Goal: Ask a question

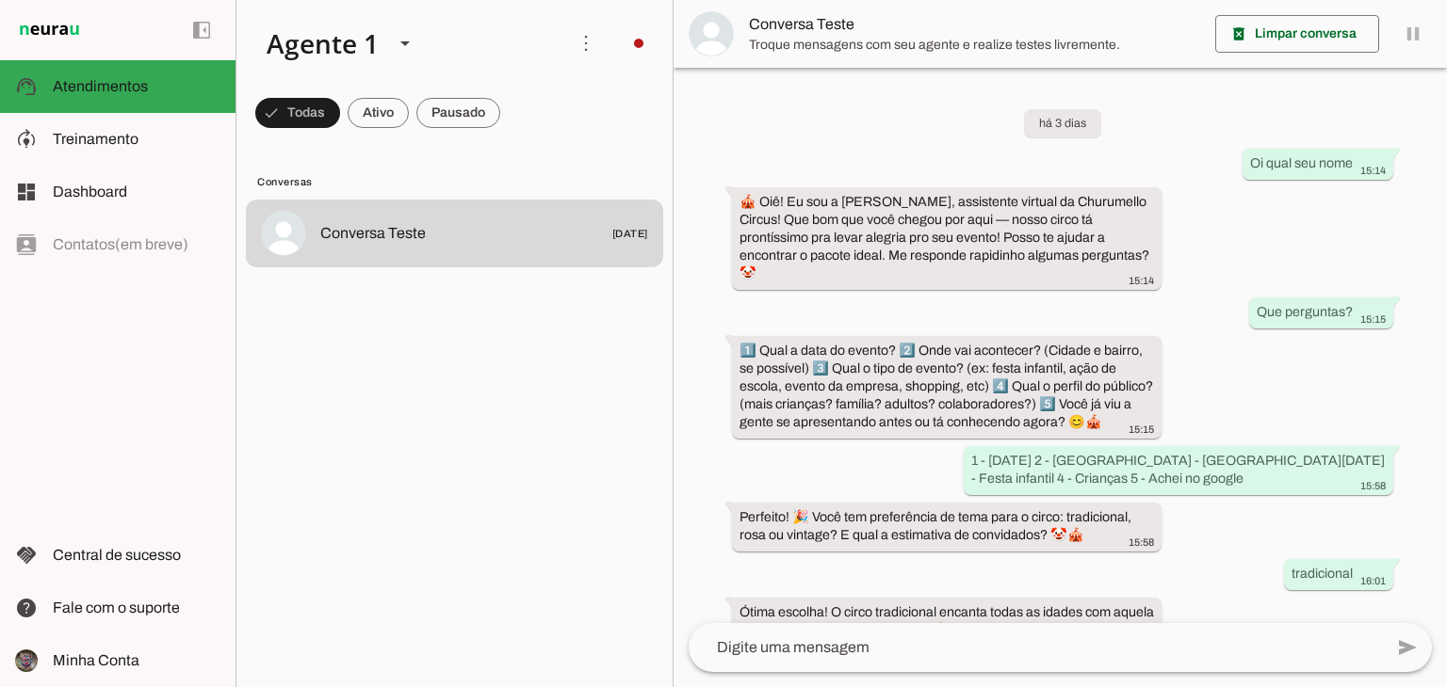
scroll to position [509, 0]
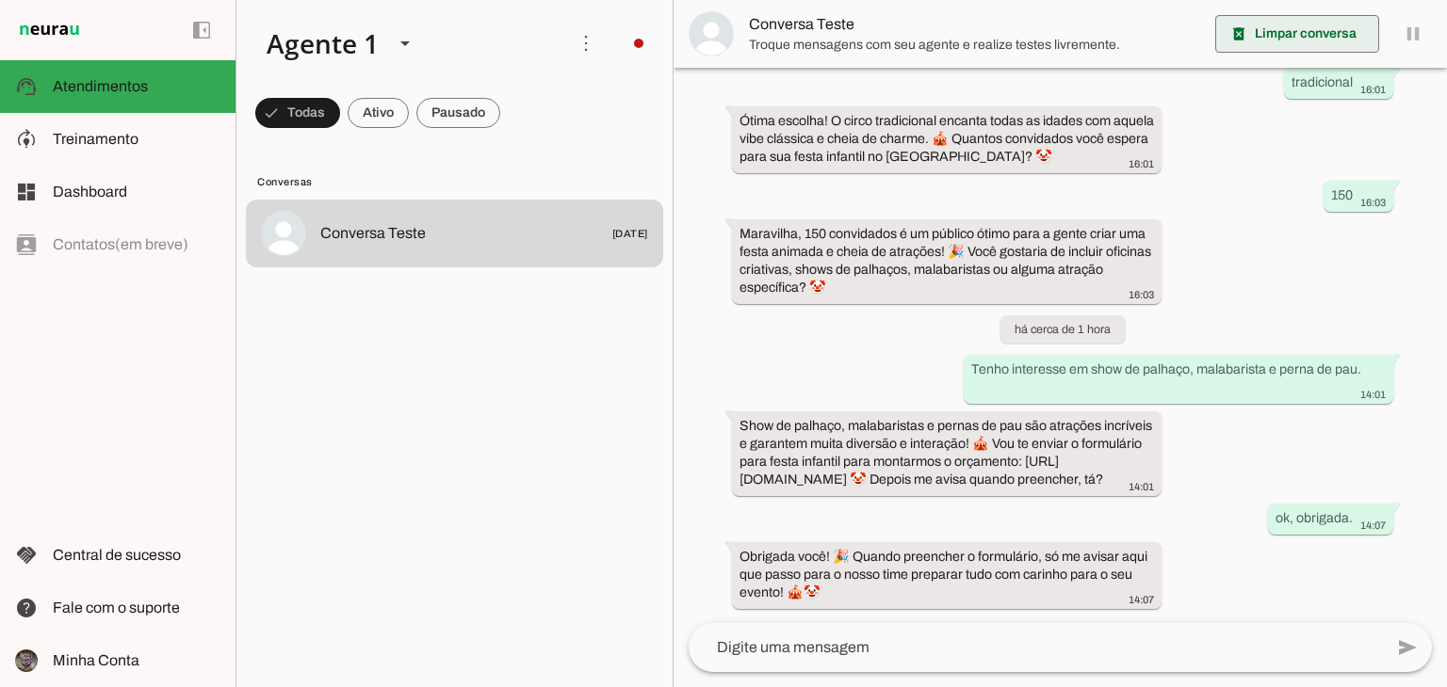
click at [1253, 41] on span at bounding box center [1297, 33] width 164 height 45
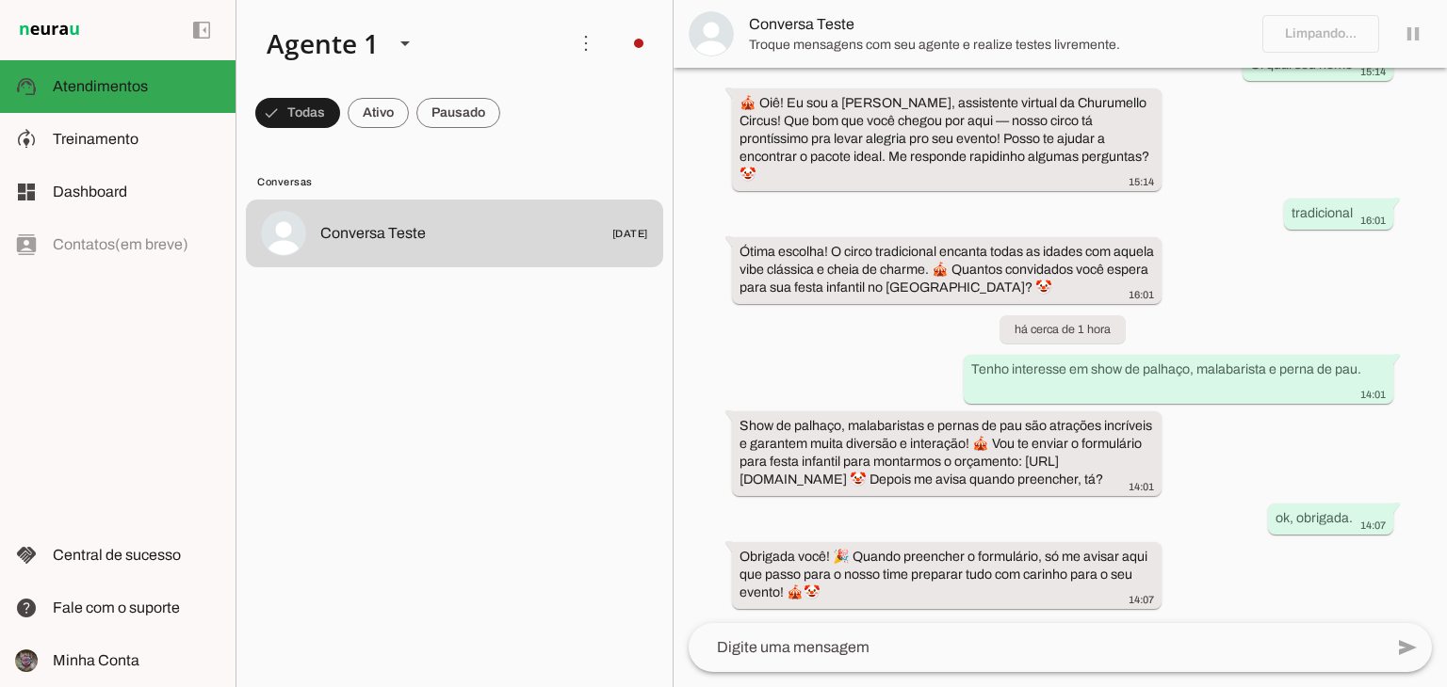
scroll to position [0, 0]
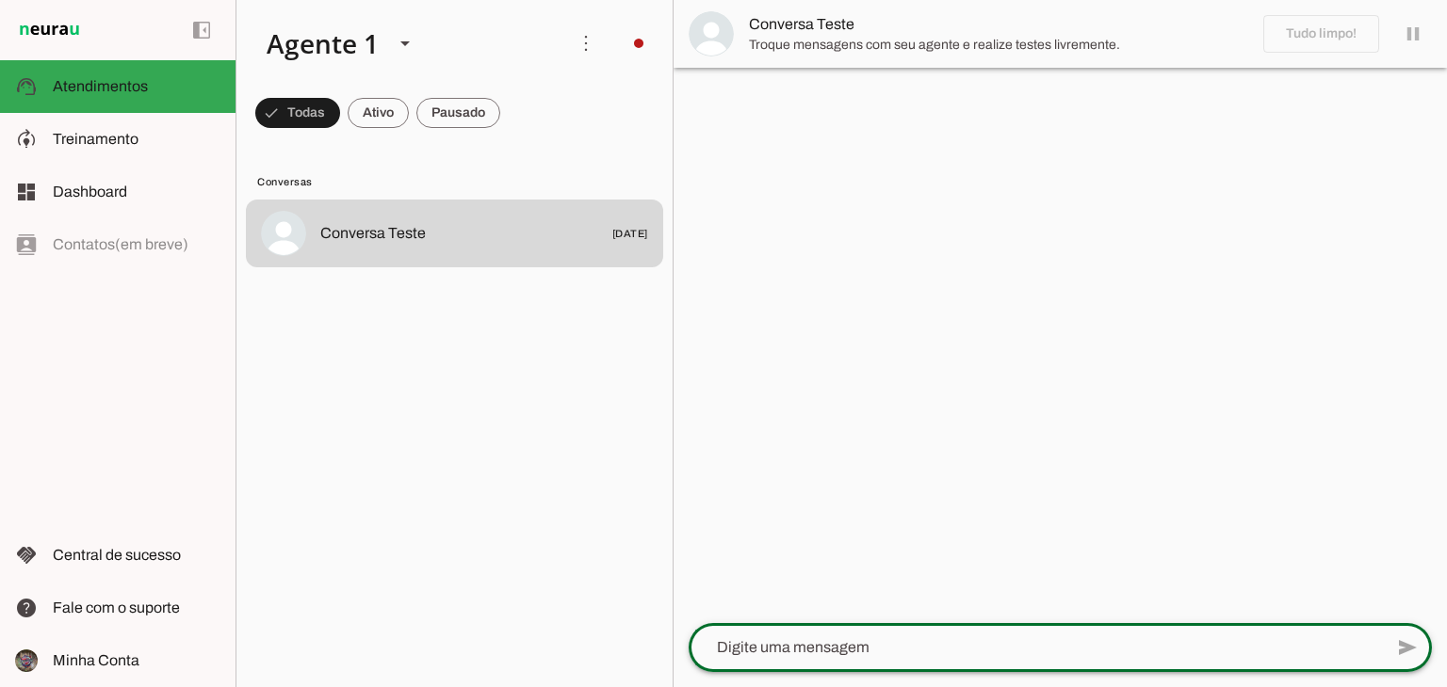
click at [934, 642] on textarea at bounding box center [1035, 648] width 694 height 23
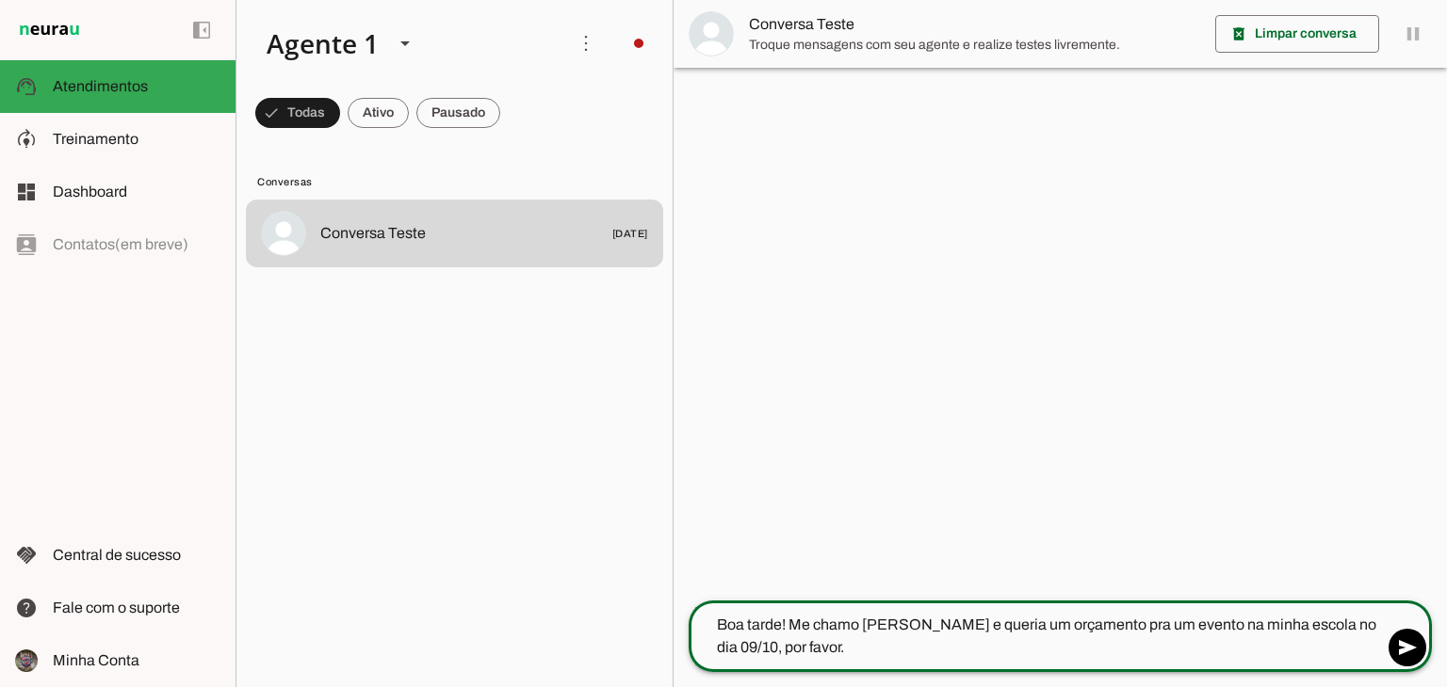
click at [919, 651] on textarea "Boa tarde! Me chamo [PERSON_NAME] e queria um orçamento pra um evento na minha …" at bounding box center [1035, 636] width 694 height 45
type textarea "Boa tarde! Me chamo [PERSON_NAME] e queria um orçamento pra um evento na minha …"
type md-outlined-text-field "Boa tarde! Me chamo [PERSON_NAME] e queria um orçamento pra um evento na minha …"
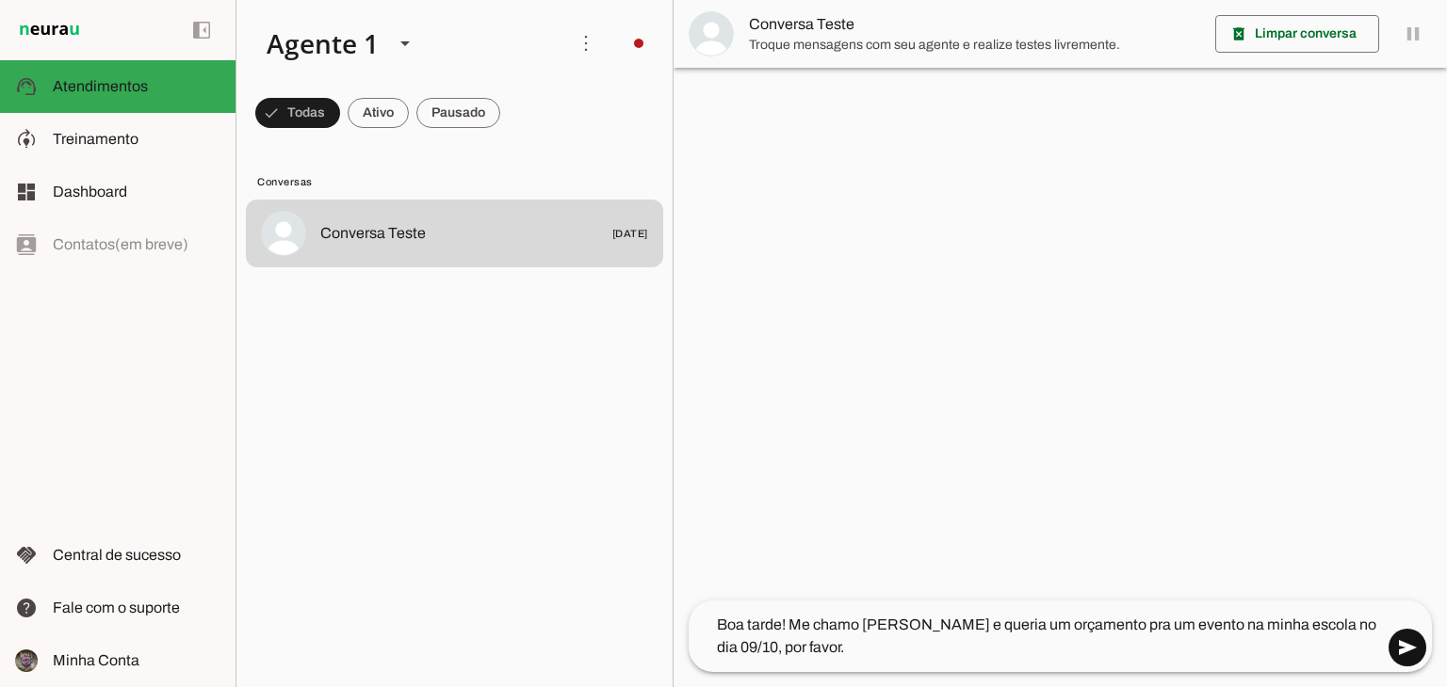
click at [1420, 638] on span at bounding box center [1406, 647] width 45 height 45
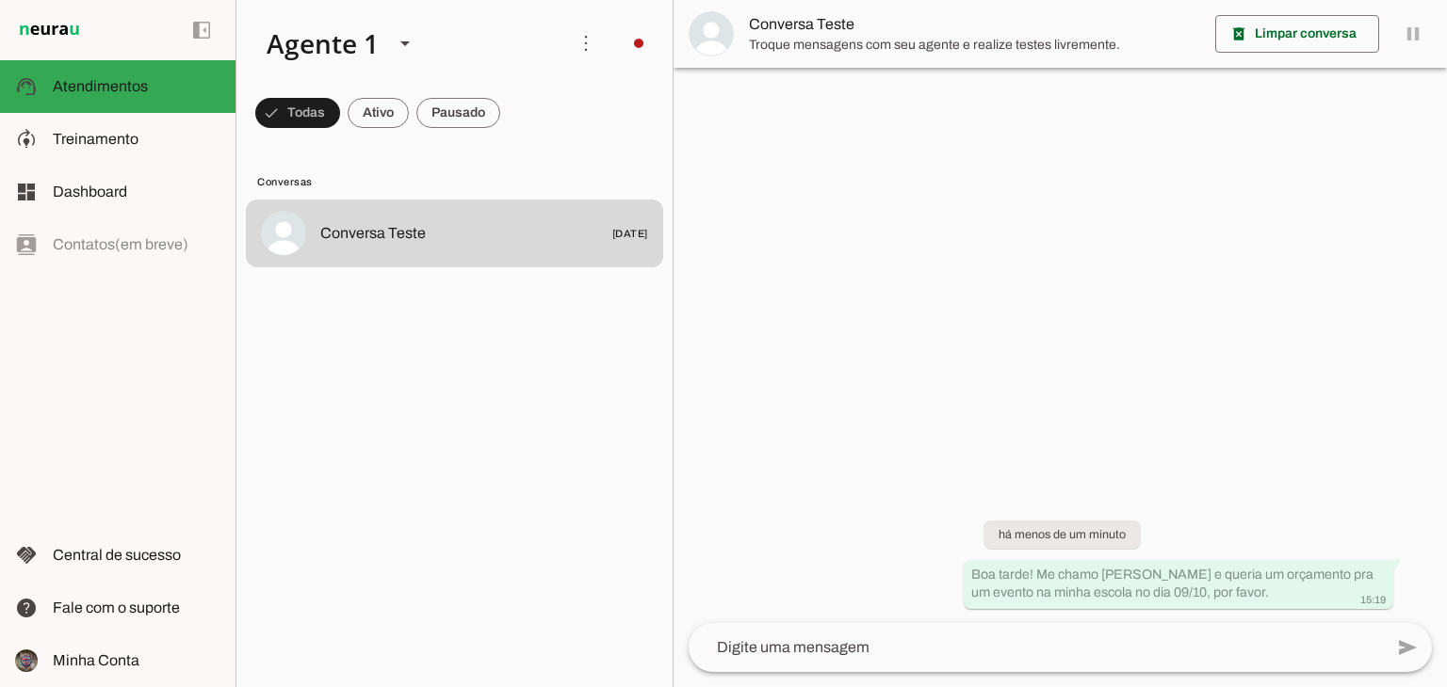
click at [1420, 638] on div "send" at bounding box center [1408, 647] width 45 height 49
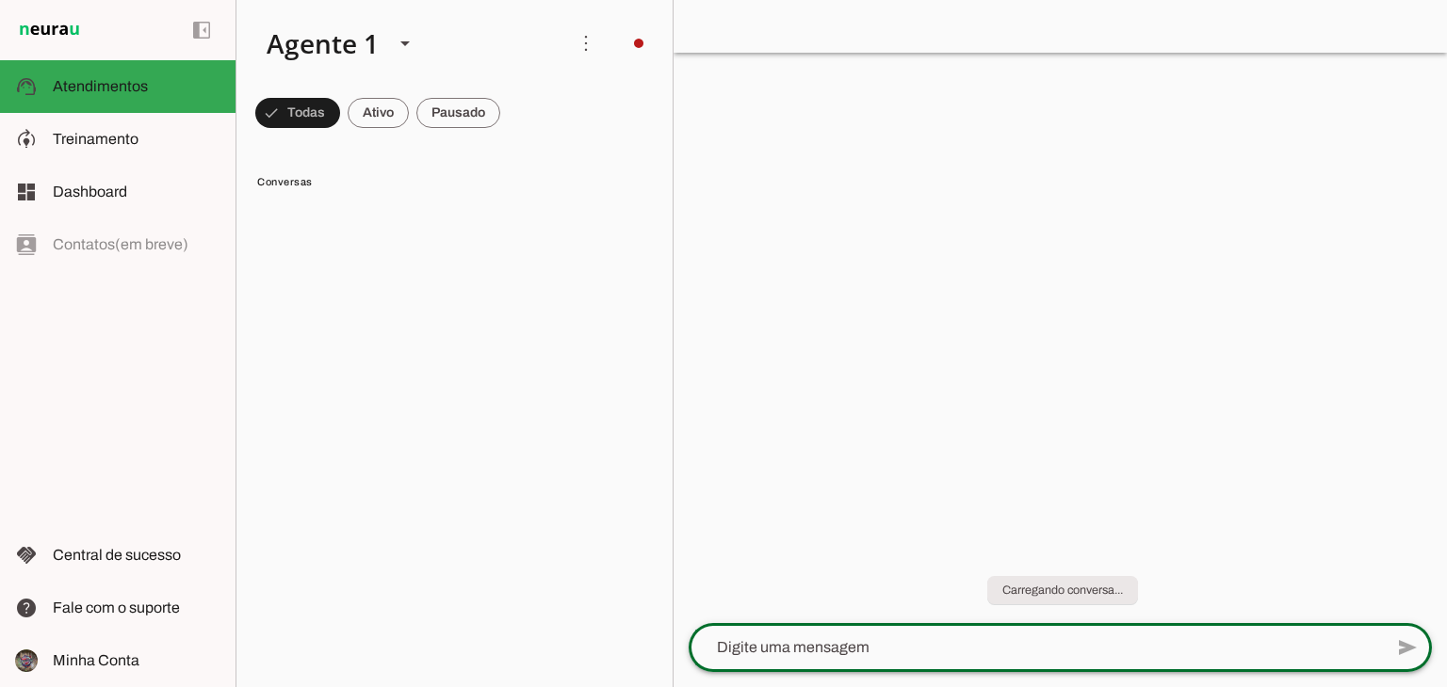
click at [1288, 476] on chat-widget "play_arrow O agente está pausado. O bot não irá responder mensagens nesta conve…" at bounding box center [1059, 343] width 773 height 687
